Goal: Communication & Community: Answer question/provide support

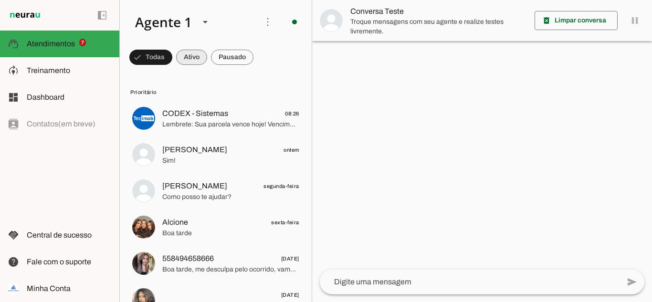
click at [172, 61] on span at bounding box center [150, 57] width 43 height 23
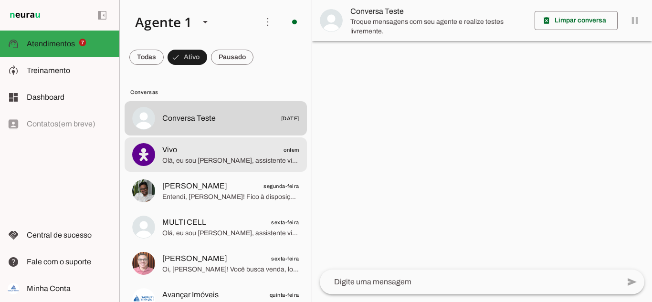
click at [187, 160] on span "Olá, eu sou [PERSON_NAME], assistente virtual da Avançar Imóveis. Qual o seu no…" at bounding box center [230, 161] width 137 height 10
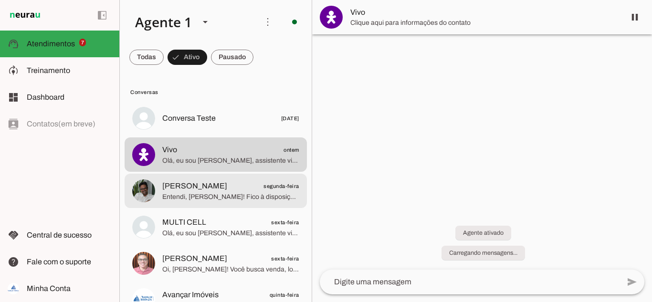
click at [194, 196] on span "Entendi, [PERSON_NAME]! Fico à disposição para o que precisar. Para que eu poss…" at bounding box center [230, 197] width 137 height 10
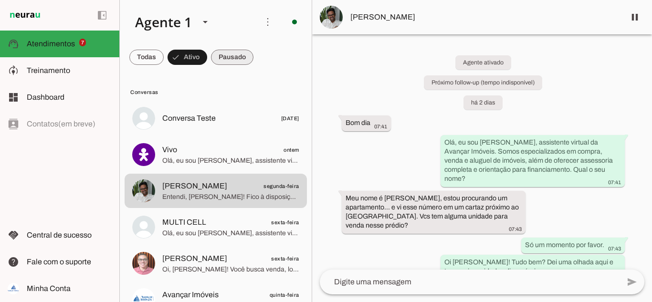
click at [164, 53] on span at bounding box center [146, 57] width 34 height 23
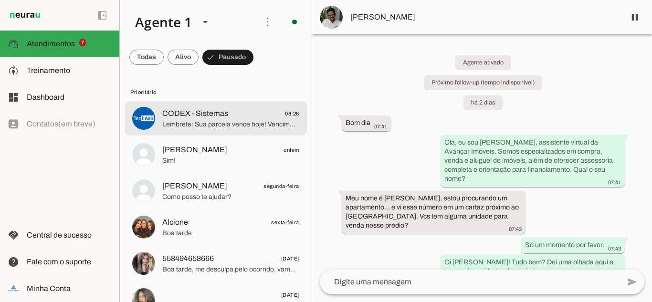
click at [206, 117] on span "CODEX - Sistemas" at bounding box center [195, 113] width 66 height 11
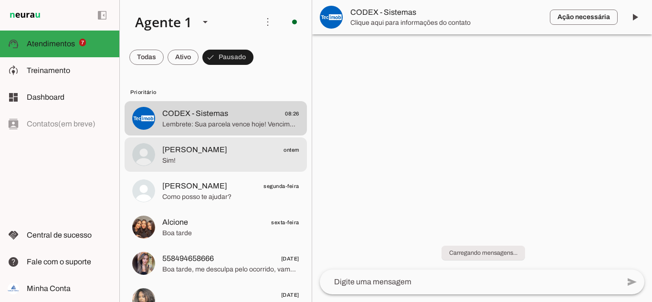
click at [183, 155] on span "[PERSON_NAME]" at bounding box center [194, 149] width 65 height 11
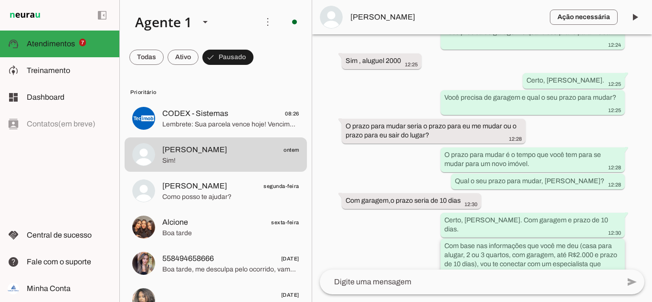
scroll to position [602, 0]
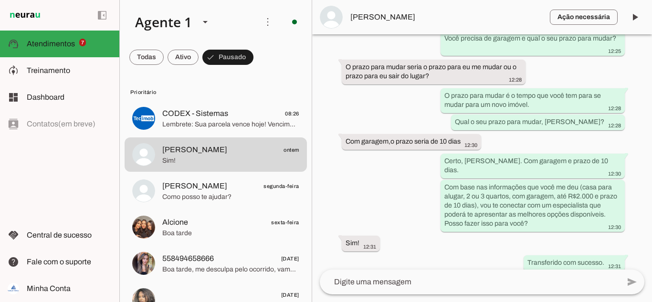
click at [401, 180] on div "Agente ativado Agente pausado, transferido para humano há cerca de 21 horas Pró…" at bounding box center [482, 151] width 340 height 235
click at [194, 85] on md-item "Prioritário" at bounding box center [216, 91] width 182 height 15
click at [138, 64] on span at bounding box center [146, 57] width 34 height 23
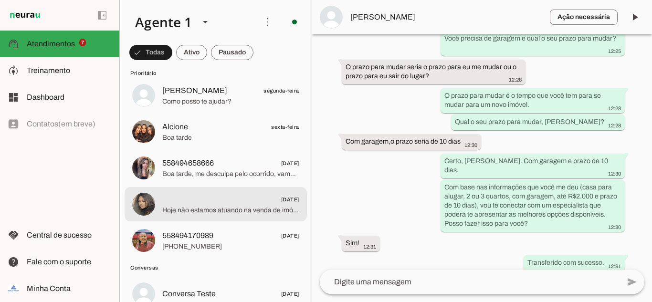
scroll to position [191, 0]
